Goal: Check status: Check status

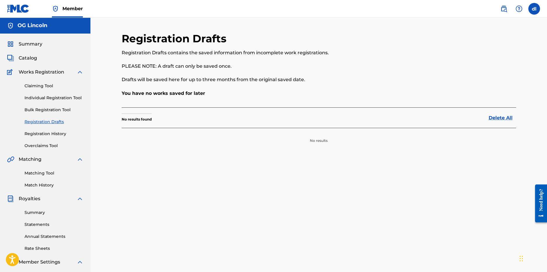
click at [28, 53] on div "Summary Catalog Works Registration Claiming Tool Individual Registration Tool B…" at bounding box center [45, 184] width 90 height 300
click at [21, 58] on span "Catalog" at bounding box center [28, 58] width 18 height 7
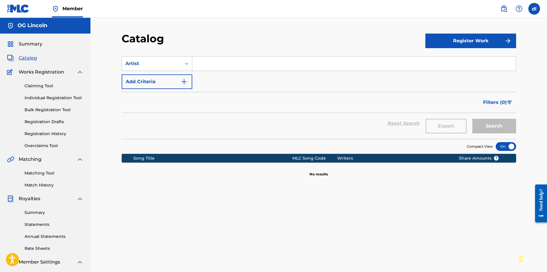
click at [41, 212] on link "Summary" at bounding box center [54, 212] width 59 height 6
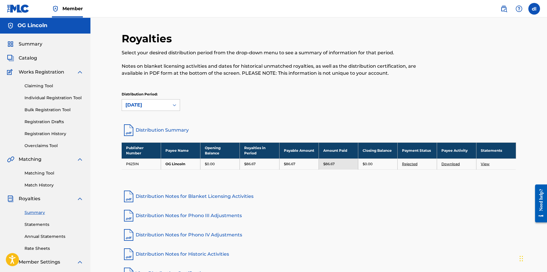
click at [411, 160] on td "Rejected" at bounding box center [416, 163] width 39 height 11
click at [409, 164] on link "Rejected" at bounding box center [409, 164] width 15 height 4
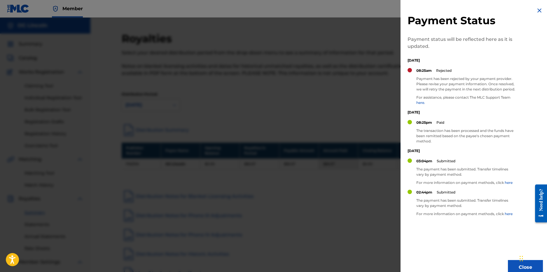
click at [455, 87] on p "Payment has been rejected by your payment provider. Please revise your payment …" at bounding box center [465, 84] width 99 height 16
click at [418, 105] on link "here." at bounding box center [420, 102] width 9 height 4
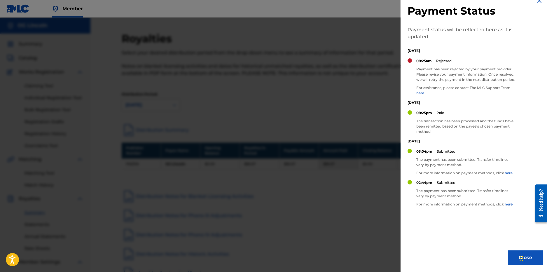
scroll to position [15, 0]
click at [506, 205] on link "here" at bounding box center [509, 204] width 8 height 4
click at [331, 106] on div at bounding box center [273, 154] width 547 height 272
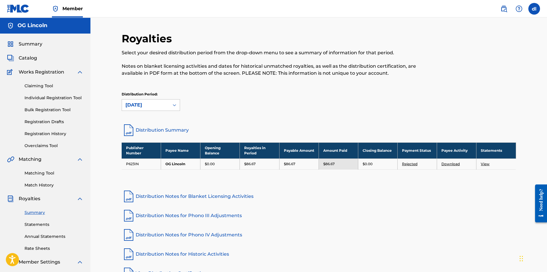
click at [33, 63] on div "Summary Catalog Works Registration Claiming Tool Individual Registration Tool B…" at bounding box center [45, 184] width 90 height 300
click at [26, 58] on span "Catalog" at bounding box center [28, 58] width 18 height 7
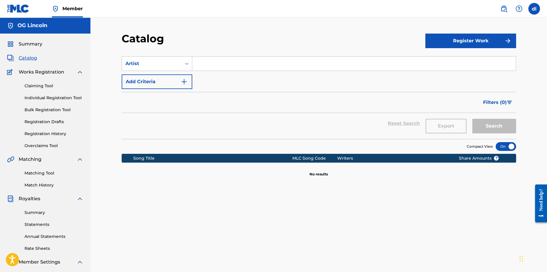
click at [27, 45] on span "Summary" at bounding box center [31, 44] width 24 height 7
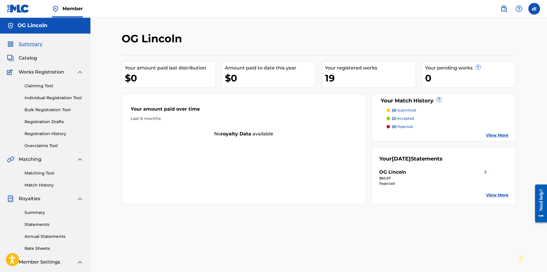
click at [436, 81] on div "0" at bounding box center [470, 77] width 91 height 13
click at [457, 64] on div "Your pending works ?" at bounding box center [470, 67] width 91 height 7
click at [348, 66] on div "Your registered works" at bounding box center [370, 67] width 91 height 7
click at [40, 134] on link "Registration History" at bounding box center [54, 134] width 59 height 6
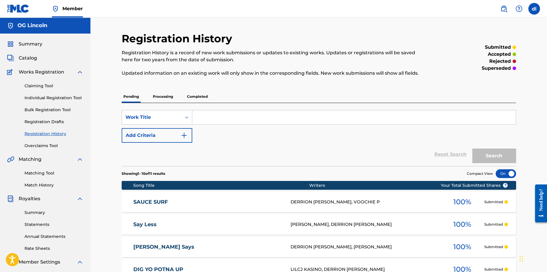
click at [161, 97] on p "Processing" at bounding box center [163, 96] width 24 height 12
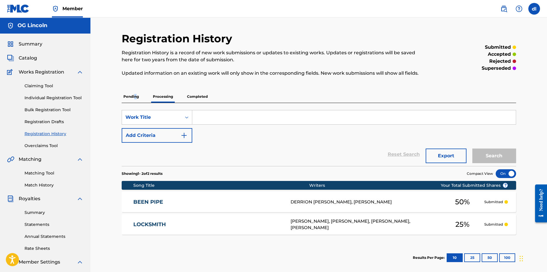
click at [135, 97] on p "Pending" at bounding box center [131, 96] width 19 height 12
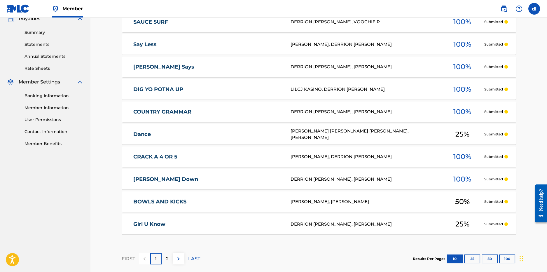
scroll to position [64, 0]
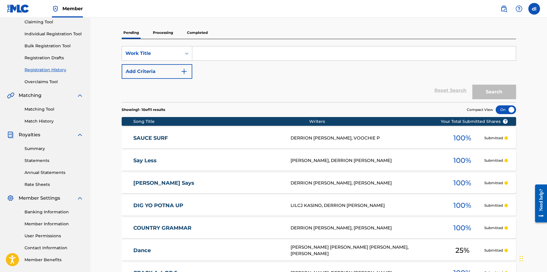
click at [200, 33] on p "Completed" at bounding box center [197, 33] width 24 height 12
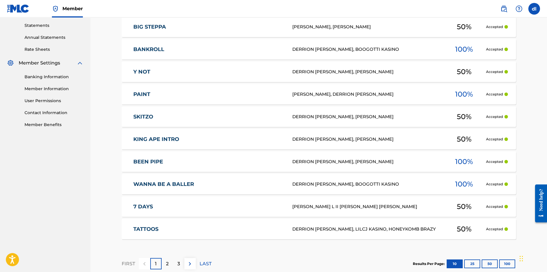
scroll to position [234, 0]
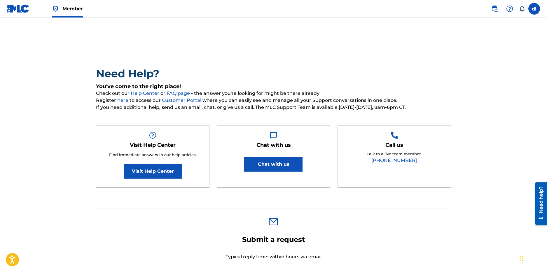
click at [163, 171] on link "Visit Help Center" at bounding box center [153, 171] width 58 height 15
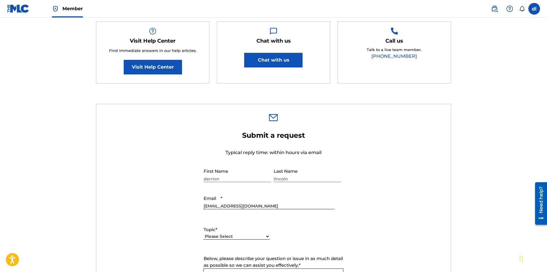
scroll to position [116, 0]
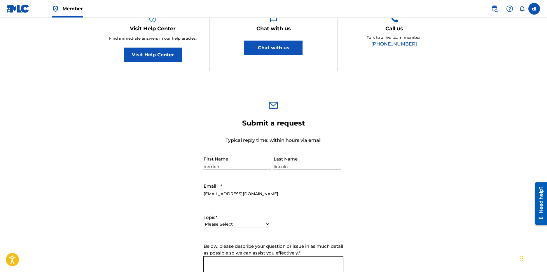
click at [276, 48] on button "Chat with us" at bounding box center [273, 48] width 58 height 15
